Goal: Task Accomplishment & Management: Use online tool/utility

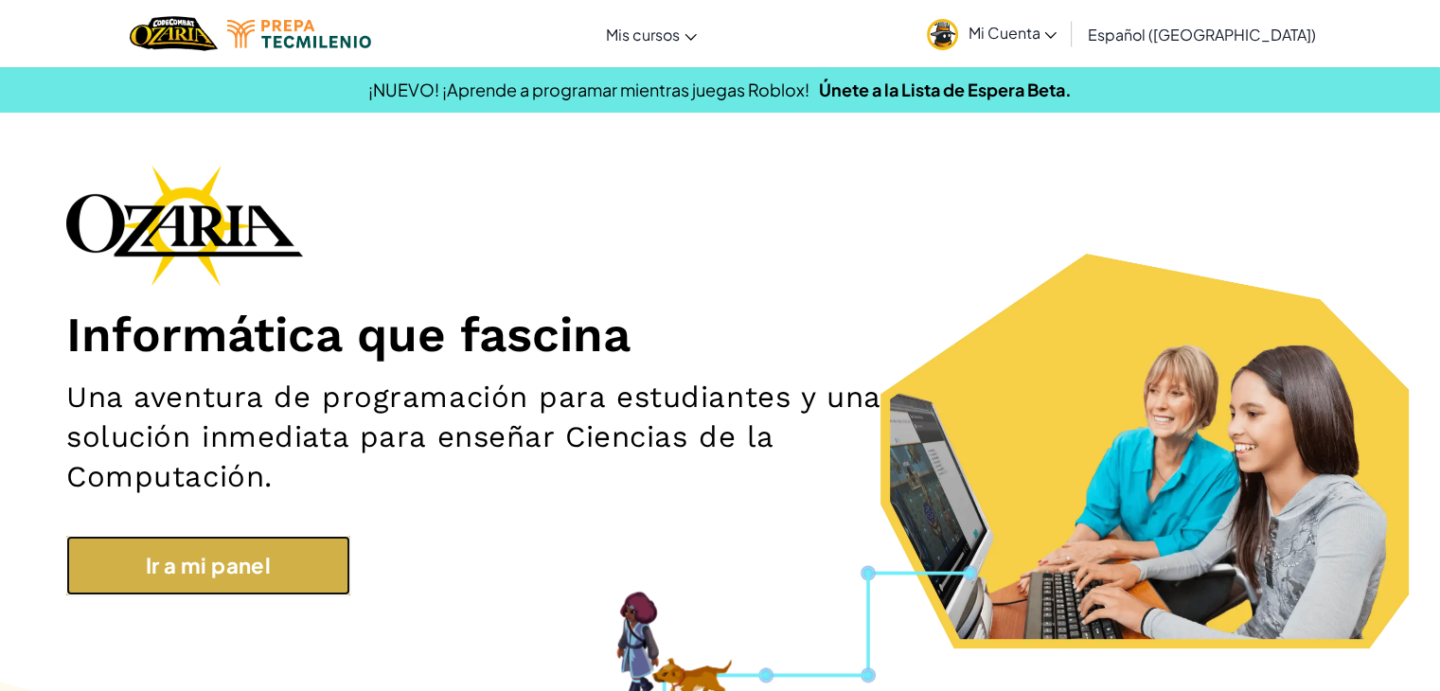
click at [221, 585] on link "Ir a mi panel" at bounding box center [208, 566] width 284 height 60
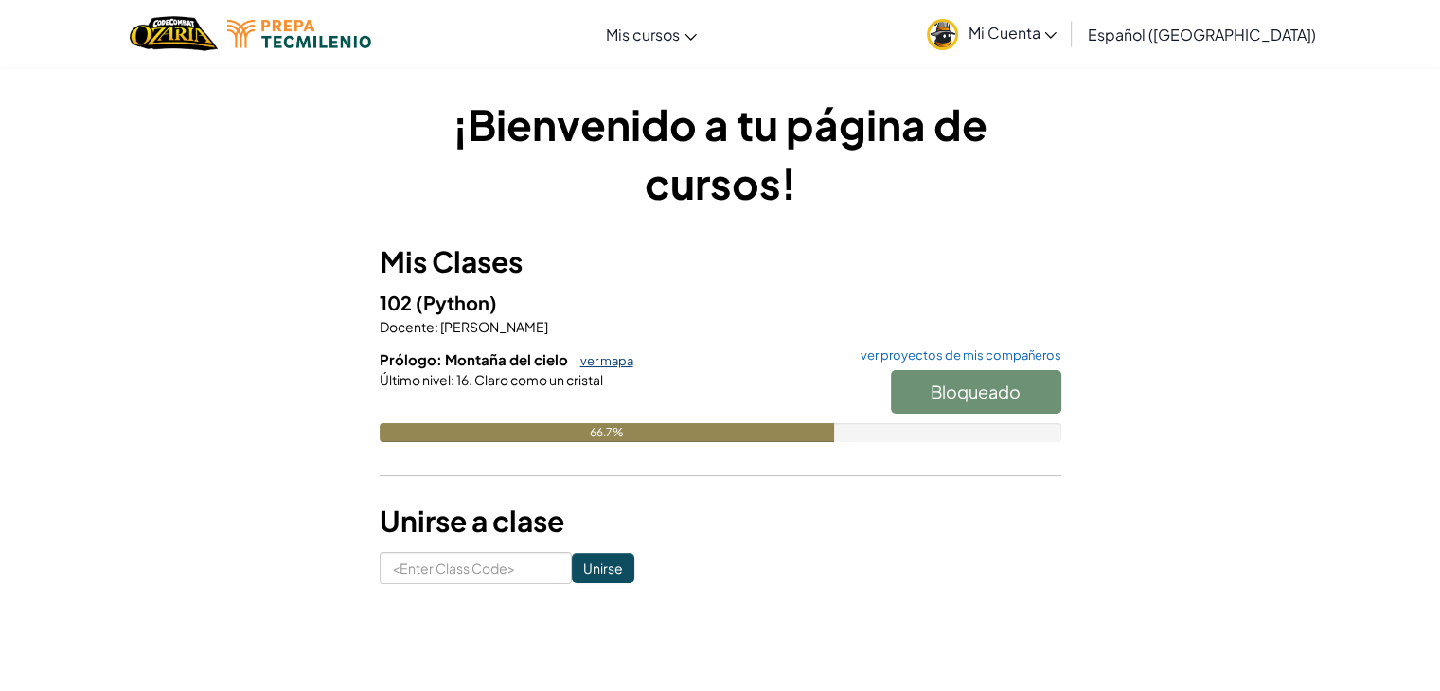
click at [620, 354] on link "ver mapa" at bounding box center [602, 360] width 62 height 15
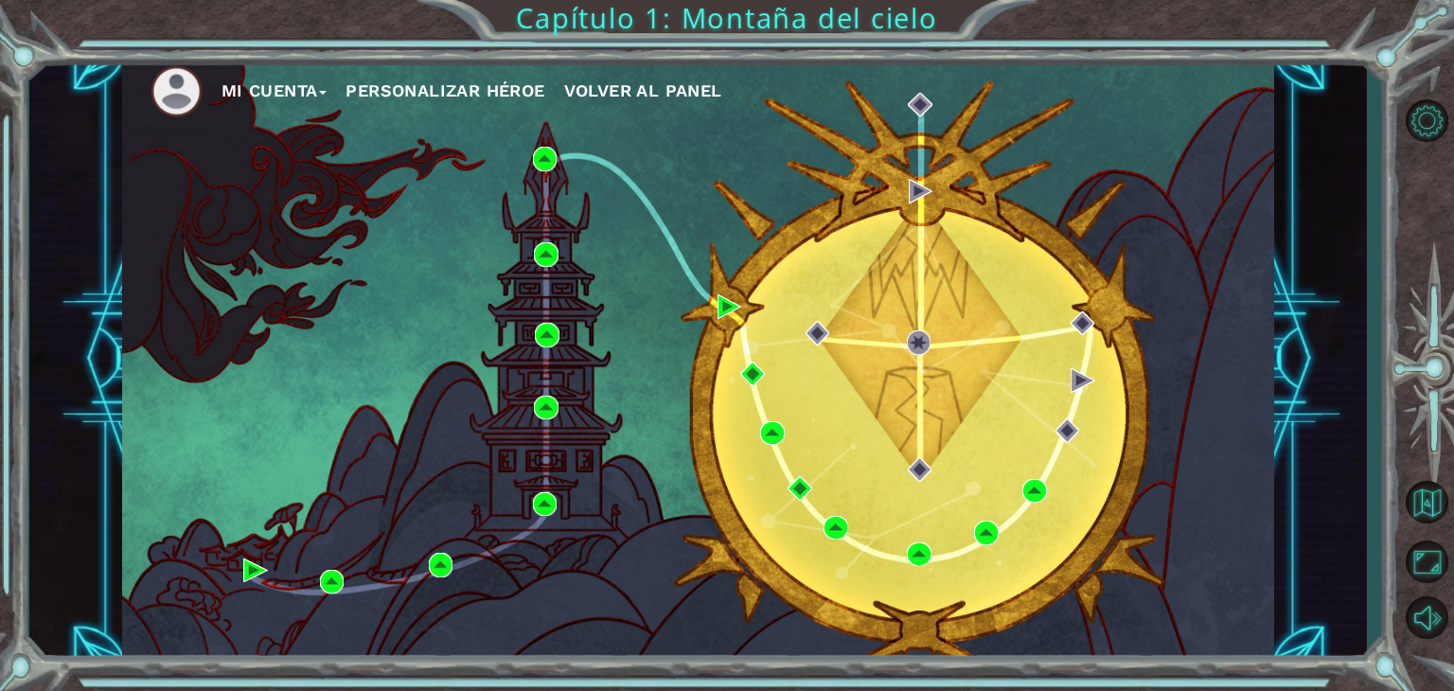
click at [816, 412] on div "Mi Cuenta Personalizar héroe Volver al panel" at bounding box center [698, 360] width 1152 height 608
click at [835, 521] on img at bounding box center [835, 528] width 25 height 25
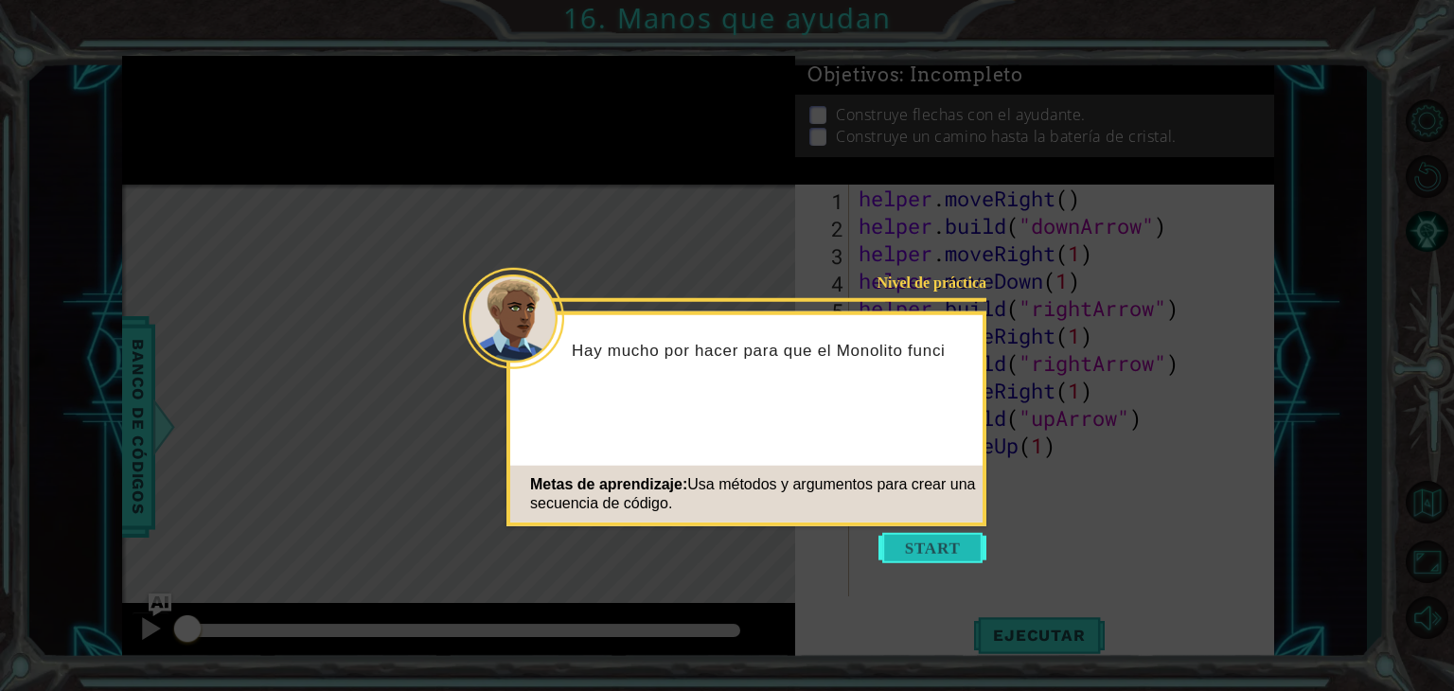
click at [916, 541] on button "Start" at bounding box center [932, 548] width 108 height 30
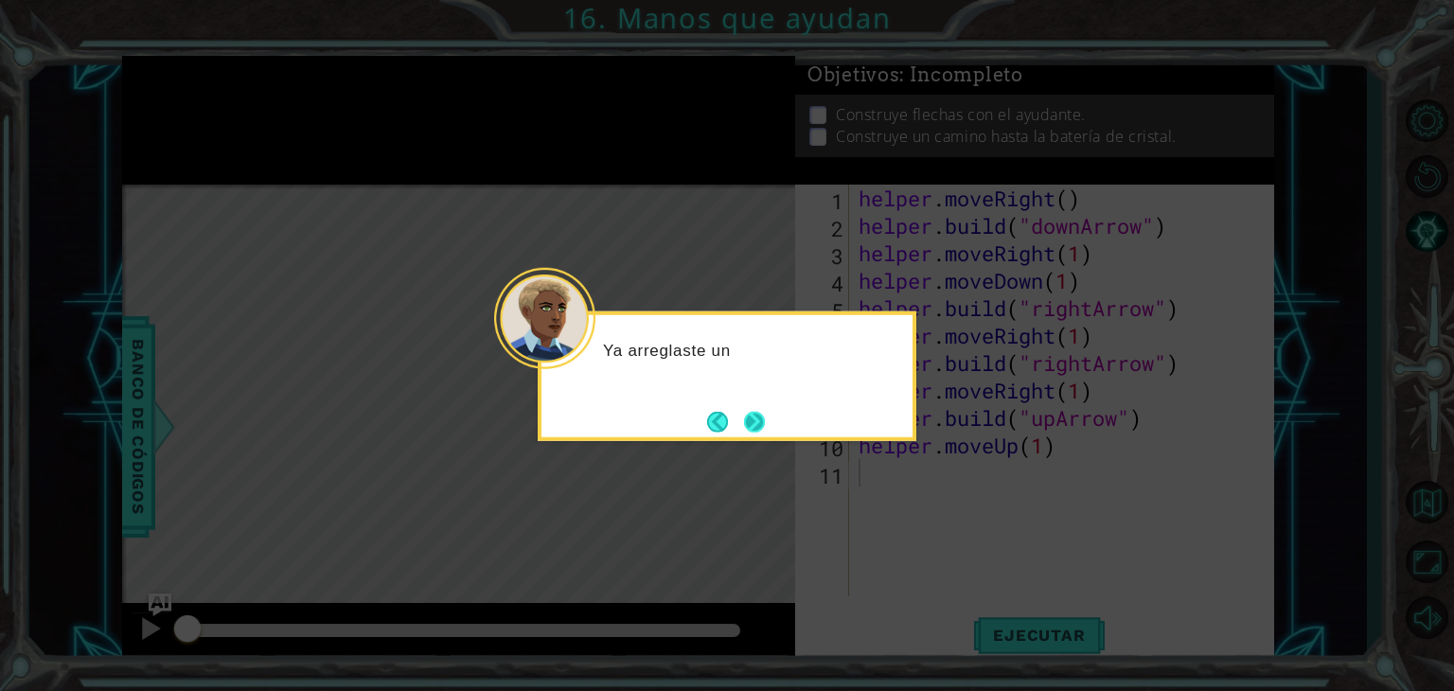
click at [752, 422] on button "Next" at bounding box center [754, 421] width 21 height 21
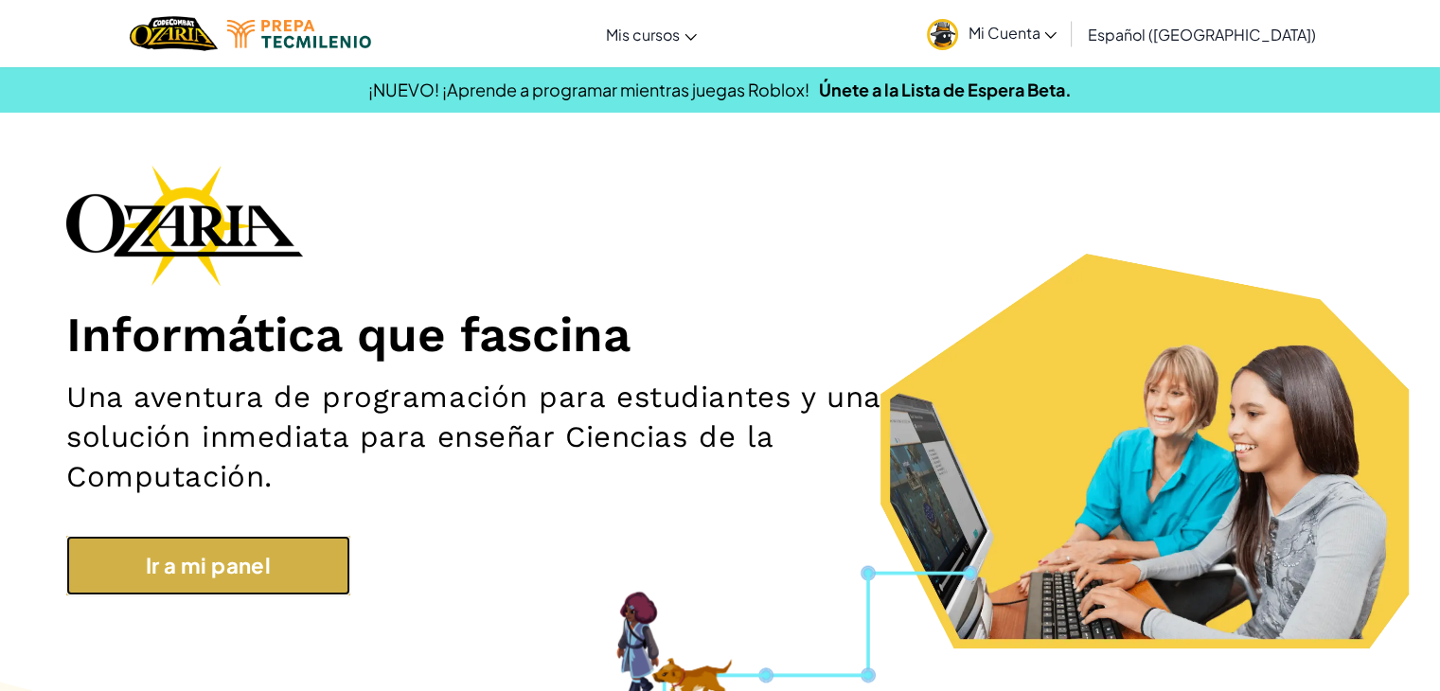
click at [313, 561] on link "Ir a mi panel" at bounding box center [208, 566] width 284 height 60
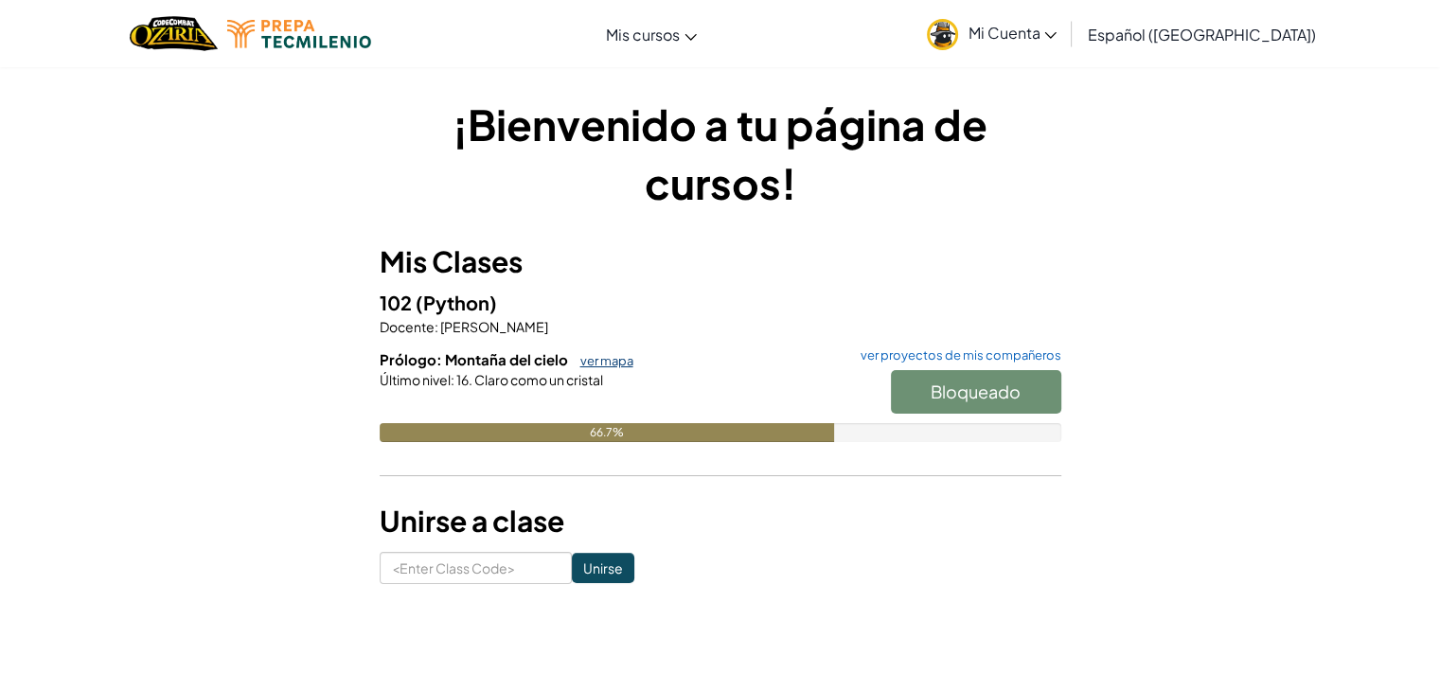
click at [591, 354] on link "ver mapa" at bounding box center [602, 360] width 62 height 15
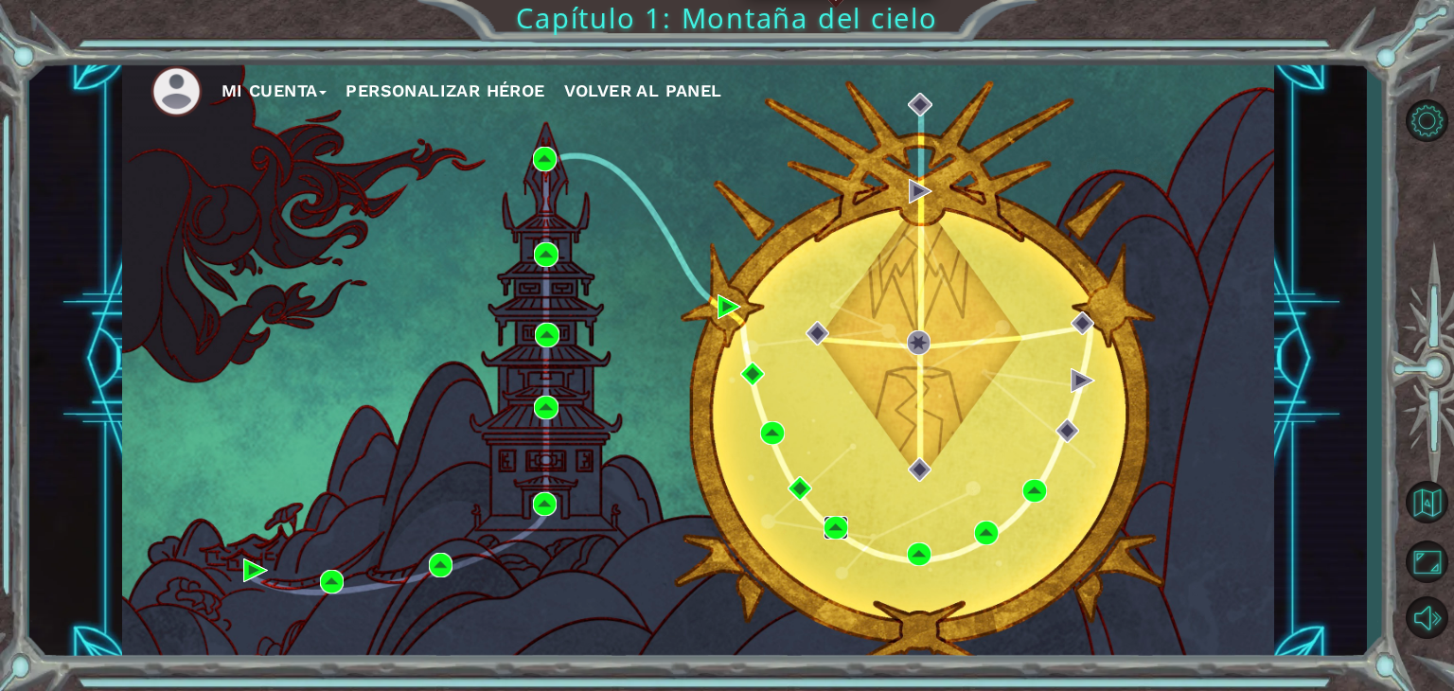
click at [837, 530] on img at bounding box center [835, 528] width 25 height 25
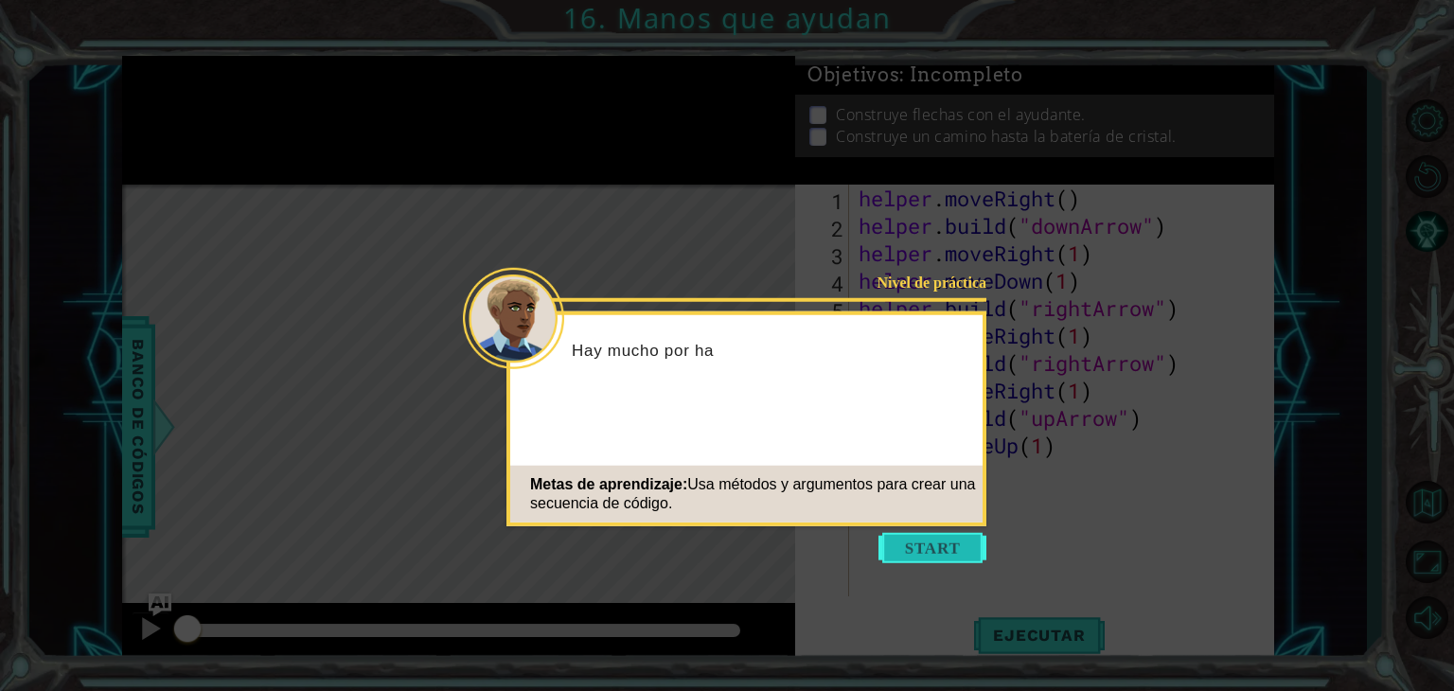
click at [954, 543] on button "Start" at bounding box center [932, 548] width 108 height 30
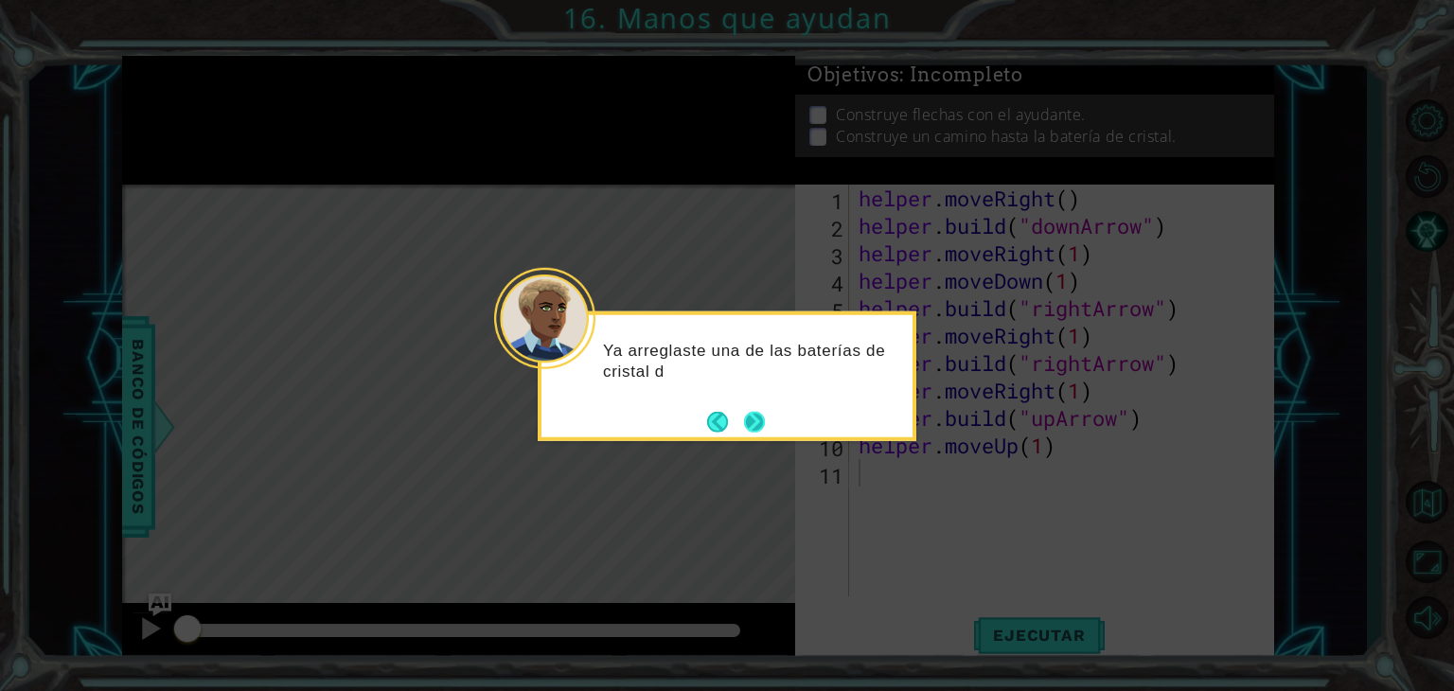
click at [752, 423] on button "Next" at bounding box center [754, 421] width 21 height 21
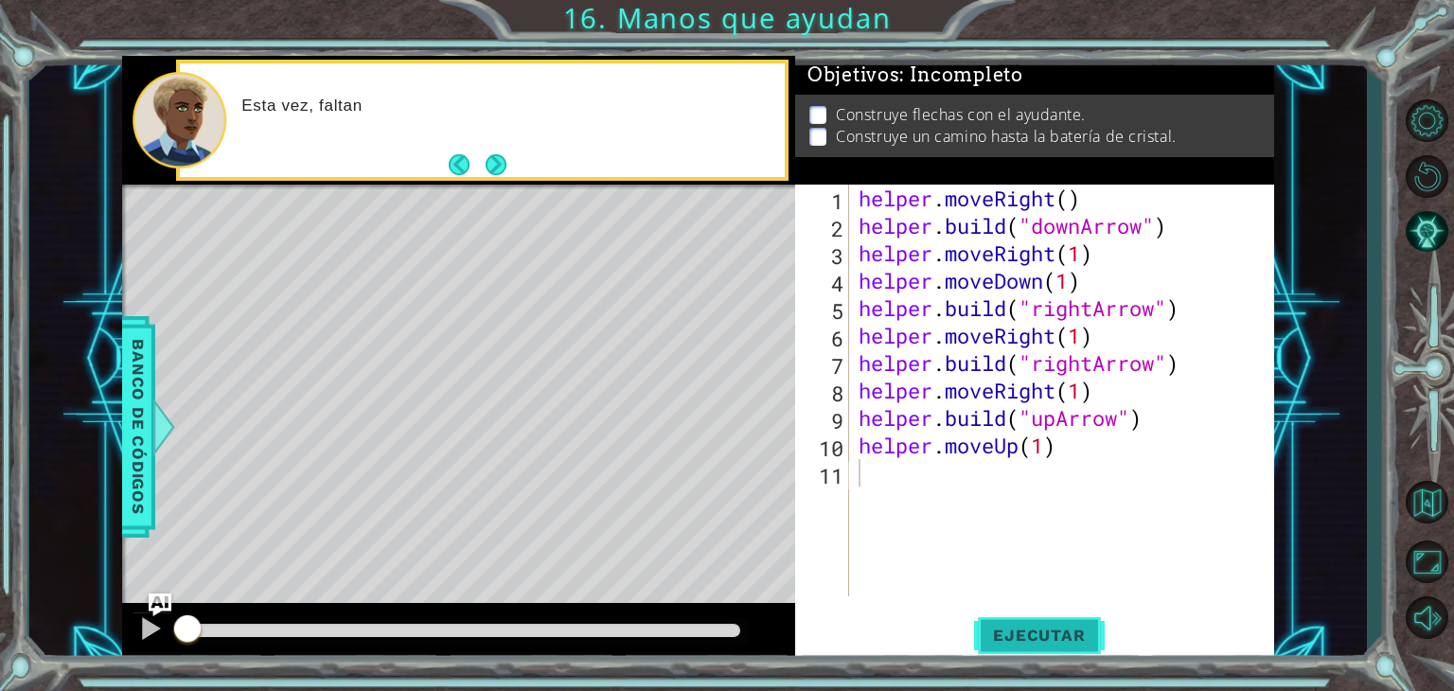
click at [1001, 641] on span "Ejecutar" at bounding box center [1039, 635] width 130 height 19
